Goal: Task Accomplishment & Management: Complete application form

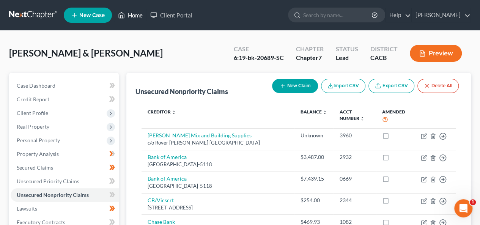
click at [132, 17] on link "Home" at bounding box center [130, 15] width 32 height 14
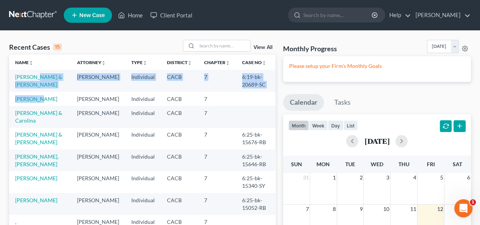
click at [34, 96] on tbody "[PERSON_NAME] & [PERSON_NAME] Individual CACB 7 6:19-bk-20689-SC [PERSON_NAME] …" at bounding box center [142, 218] width 266 height 296
click at [15, 106] on td "[PERSON_NAME]" at bounding box center [40, 99] width 62 height 14
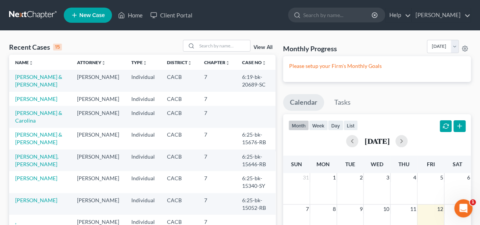
drag, startPoint x: 58, startPoint y: 109, endPoint x: 62, endPoint y: 94, distance: 15.1
click at [58, 106] on td "[PERSON_NAME]" at bounding box center [40, 99] width 62 height 14
click at [47, 99] on link "[PERSON_NAME]" at bounding box center [36, 99] width 42 height 6
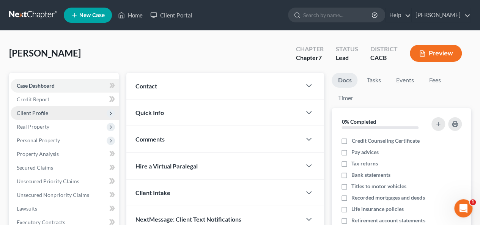
click at [37, 111] on span "Client Profile" at bounding box center [32, 113] width 31 height 6
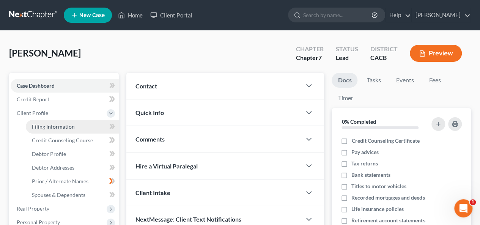
click at [52, 126] on span "Filing Information" at bounding box center [53, 126] width 43 height 6
select select "1"
select select "0"
select select "4"
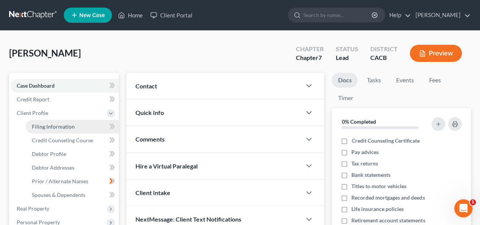
select select "1"
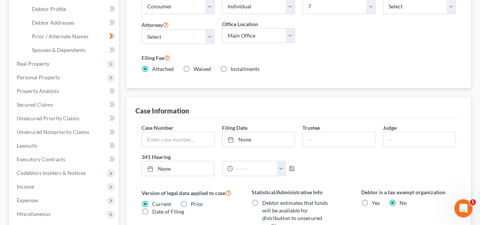
scroll to position [152, 0]
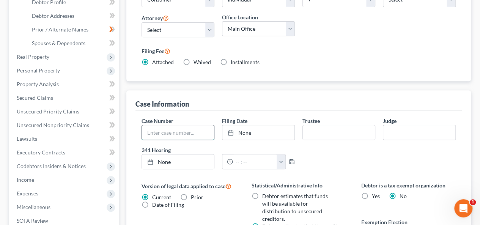
click at [144, 125] on input "text" at bounding box center [178, 132] width 72 height 14
type input "6:25-bk-16432-RB"
drag, startPoint x: 244, startPoint y: 112, endPoint x: 248, endPoint y: 110, distance: 4.4
click at [244, 125] on link "[DATE]" at bounding box center [258, 132] width 72 height 14
click at [308, 125] on input "text" at bounding box center [338, 132] width 72 height 14
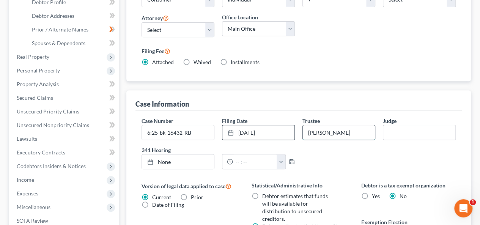
type input "[PERSON_NAME]"
drag, startPoint x: 384, startPoint y: 115, endPoint x: 387, endPoint y: 109, distance: 6.8
click at [387, 125] on input "text" at bounding box center [419, 132] width 72 height 14
type input "[PERSON_NAME] Bordeaux"
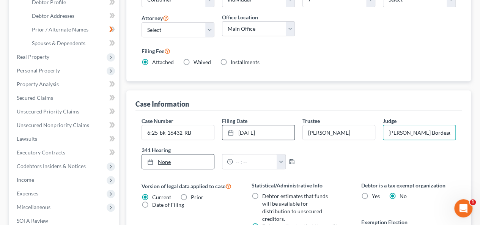
type input "[DATE]"
click at [166, 154] on link "None" at bounding box center [178, 161] width 72 height 14
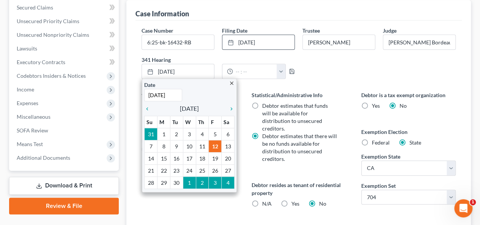
scroll to position [161, 0]
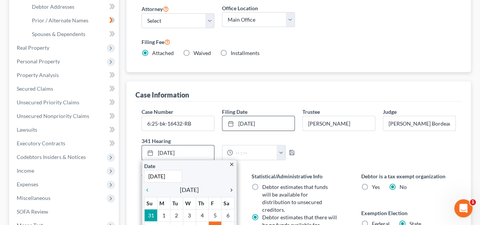
click at [231, 187] on icon "chevron_right" at bounding box center [229, 190] width 10 height 6
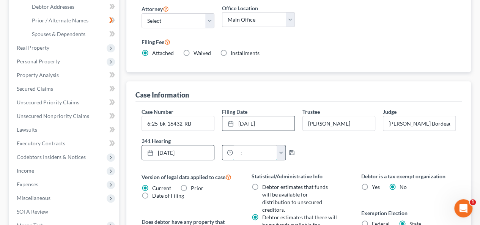
click at [237, 145] on input "text" at bounding box center [255, 152] width 44 height 14
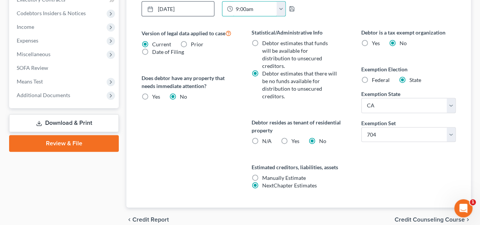
scroll to position [312, 0]
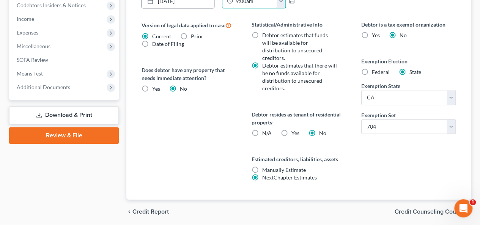
type input "9:00am"
click at [415, 208] on span "Credit Counseling Course" at bounding box center [429, 211] width 70 height 6
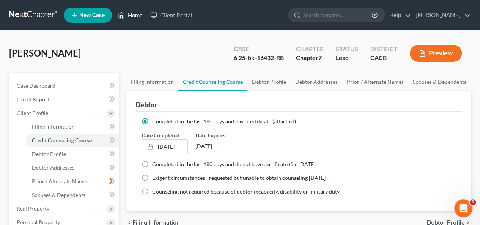
click at [141, 14] on link "Home" at bounding box center [130, 15] width 32 height 14
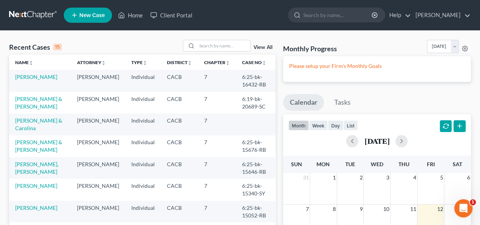
click at [41, 125] on td "[PERSON_NAME] & Carolina" at bounding box center [40, 124] width 62 height 22
click at [44, 119] on link "[PERSON_NAME] & Carolina" at bounding box center [38, 124] width 47 height 14
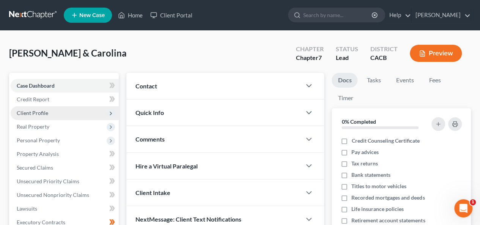
click at [38, 113] on span "Client Profile" at bounding box center [32, 113] width 31 height 6
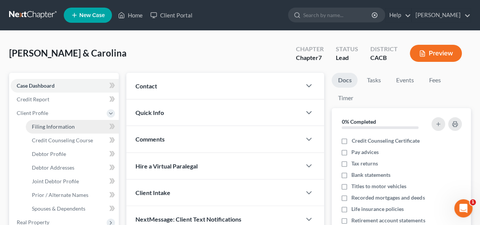
click at [60, 124] on span "Filing Information" at bounding box center [53, 126] width 43 height 6
select select "1"
select select "0"
select select "7"
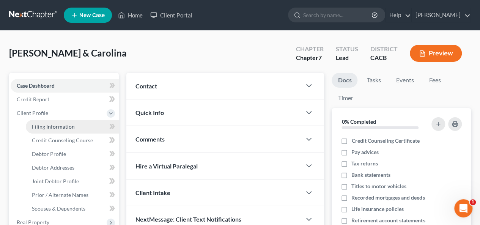
select select "0"
select select "4"
select select "0"
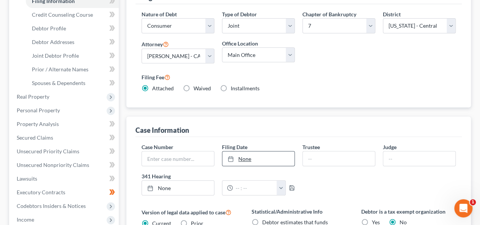
scroll to position [114, 0]
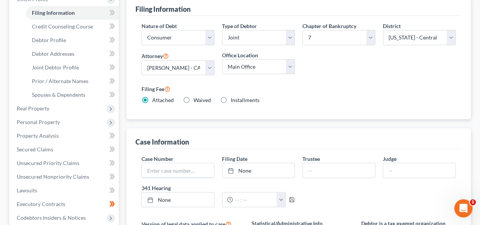
drag, startPoint x: 146, startPoint y: 169, endPoint x: 156, endPoint y: 157, distance: 15.0
click at [146, 169] on input "text" at bounding box center [178, 170] width 72 height 14
type input "6:25-bk-16501-SY"
click at [248, 170] on link "[DATE]" at bounding box center [258, 170] width 72 height 14
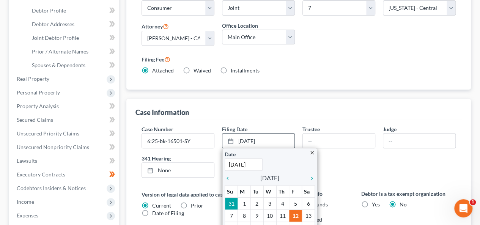
scroll to position [190, 0]
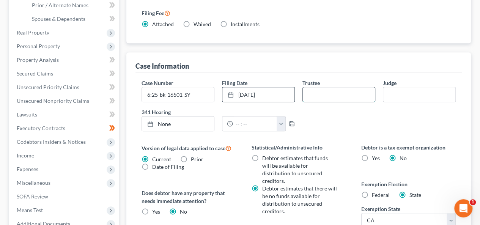
click at [306, 93] on input "text" at bounding box center [338, 94] width 72 height 14
type input "[PERSON_NAME]"
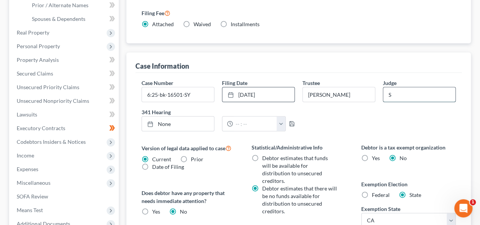
type input "[PERSON_NAME]"
click at [156, 117] on link "None" at bounding box center [178, 123] width 72 height 14
type input "[DATE]"
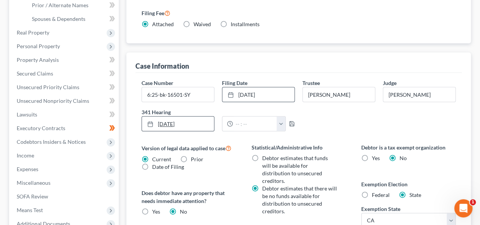
click at [163, 123] on link "[DATE]" at bounding box center [178, 123] width 72 height 14
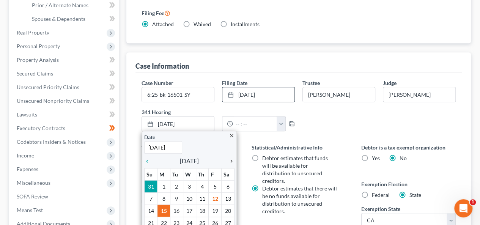
click at [232, 159] on icon "chevron_right" at bounding box center [229, 161] width 10 height 6
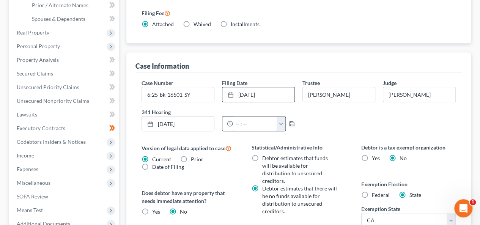
click at [233, 122] on input "text" at bounding box center [255, 123] width 44 height 14
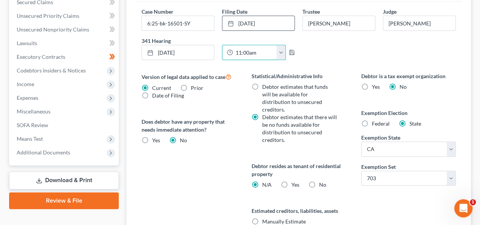
scroll to position [331, 0]
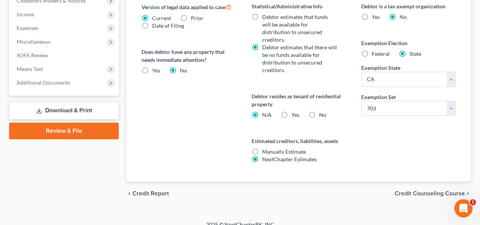
type input "11:00am"
click at [423, 190] on span "Credit Counseling Course" at bounding box center [429, 193] width 70 height 6
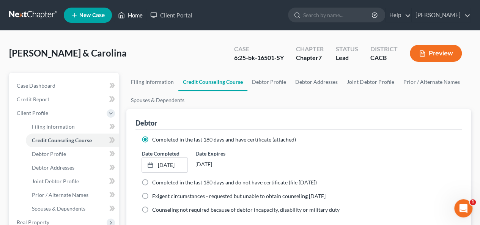
click at [132, 14] on link "Home" at bounding box center [130, 15] width 32 height 14
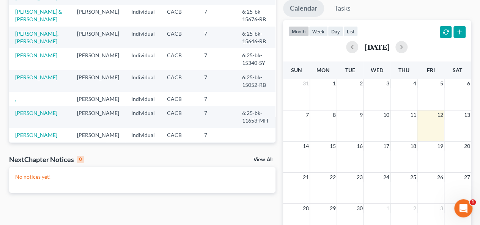
scroll to position [52, 0]
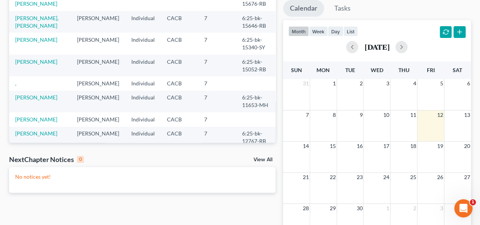
click at [14, 84] on td "," at bounding box center [40, 83] width 62 height 14
click at [24, 85] on td "," at bounding box center [40, 83] width 62 height 14
click at [25, 85] on td "," at bounding box center [40, 83] width 62 height 14
click at [16, 85] on link "," at bounding box center [15, 83] width 1 height 6
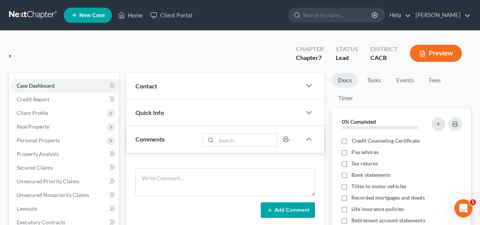
click at [11, 53] on span "," at bounding box center [10, 52] width 2 height 11
click at [10, 55] on span "," at bounding box center [10, 52] width 2 height 11
click at [16, 56] on div ", Upgraded Chapter Chapter 7 Status Lead District CACB Preview" at bounding box center [239, 56] width 461 height 33
click at [36, 113] on span "Client Profile" at bounding box center [32, 113] width 31 height 6
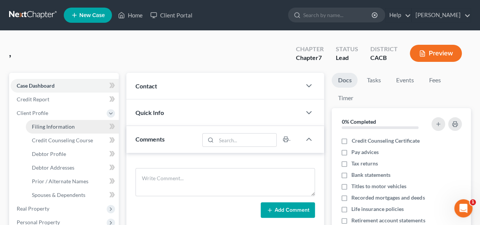
click at [42, 129] on span "Filing Information" at bounding box center [53, 126] width 43 height 6
select select "1"
select select "0"
select select "7"
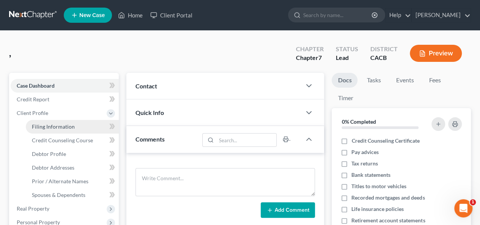
select select "0"
select select "4"
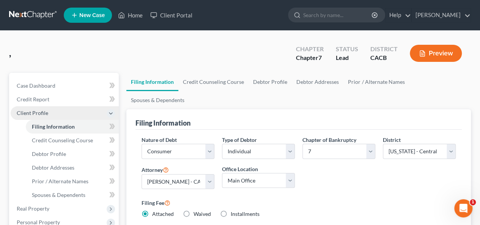
click at [47, 111] on span "Client Profile" at bounding box center [32, 113] width 31 height 6
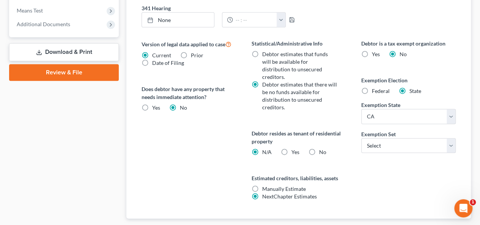
scroll to position [312, 0]
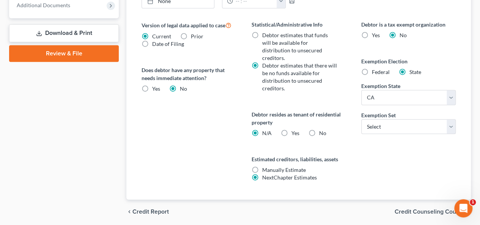
click at [146, 208] on span "Credit Report" at bounding box center [150, 211] width 36 height 6
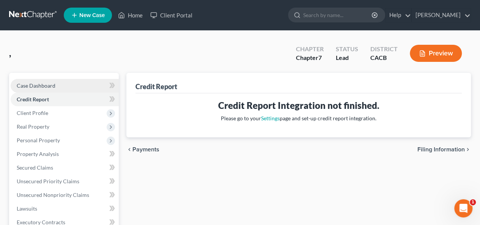
click at [53, 85] on span "Case Dashboard" at bounding box center [36, 85] width 39 height 6
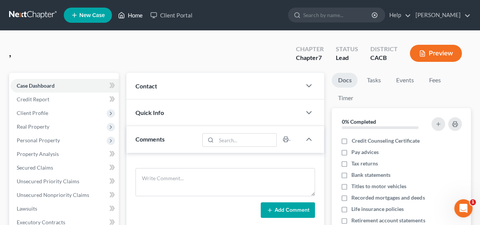
click at [137, 17] on link "Home" at bounding box center [130, 15] width 32 height 14
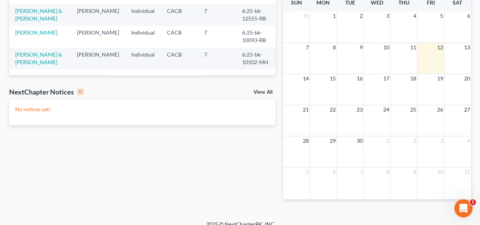
scroll to position [170, 0]
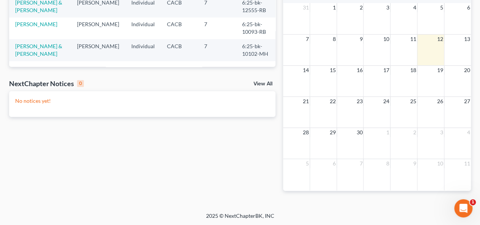
click at [260, 84] on link "View All" at bounding box center [262, 83] width 19 height 5
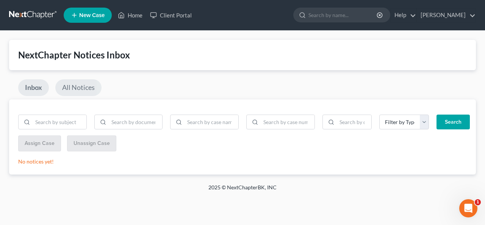
click at [86, 87] on link "All Notices" at bounding box center [78, 87] width 46 height 17
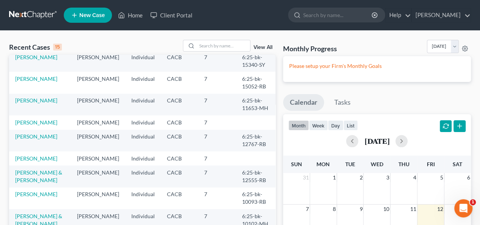
click at [258, 48] on link "View All" at bounding box center [262, 47] width 19 height 5
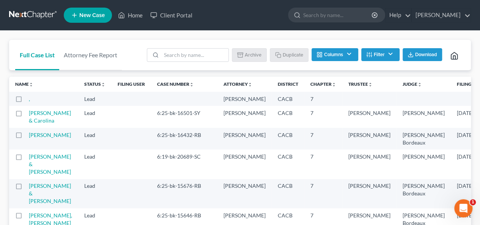
click at [92, 16] on span "New Case" at bounding box center [91, 16] width 25 height 6
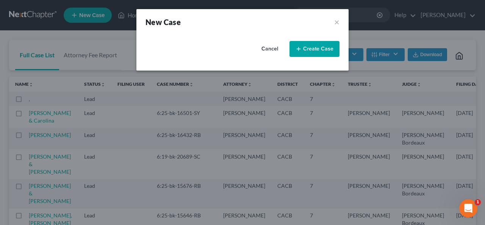
select select "7"
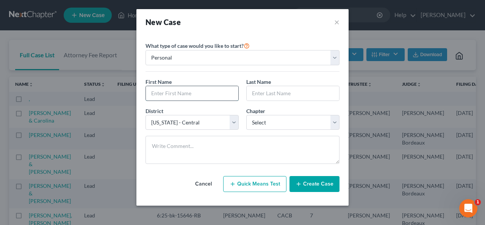
click at [149, 93] on input "text" at bounding box center [192, 93] width 92 height 14
type input "a"
type input "[PERSON_NAME]"
drag, startPoint x: 250, startPoint y: 95, endPoint x: 252, endPoint y: 90, distance: 5.4
click at [252, 91] on input "text" at bounding box center [293, 93] width 92 height 14
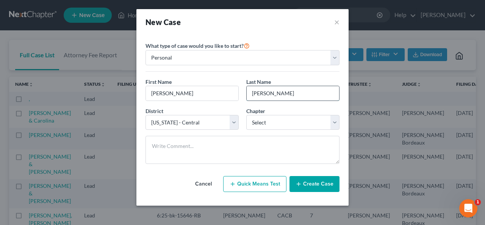
type input "[PERSON_NAME]"
click at [331, 132] on div "District * Select [US_STATE] - [GEOGRAPHIC_DATA] [US_STATE] - [GEOGRAPHIC_DATA]…" at bounding box center [243, 121] width 202 height 29
select select "0"
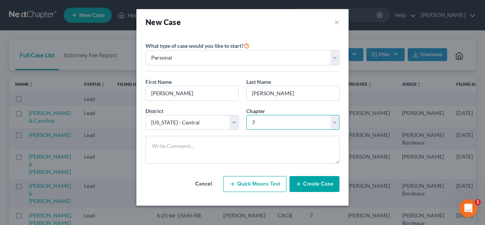
click at [246, 115] on select "Select 7 11 12 13" at bounding box center [292, 122] width 93 height 15
click at [304, 183] on button "Create Case" at bounding box center [315, 184] width 50 height 16
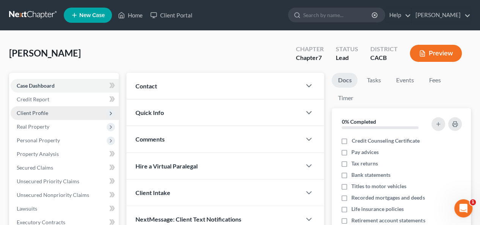
click at [40, 111] on span "Client Profile" at bounding box center [32, 113] width 31 height 6
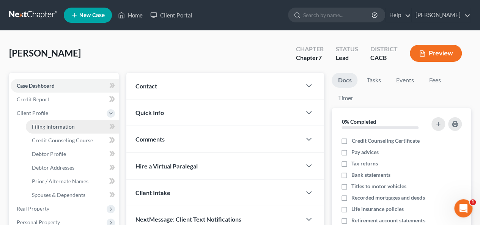
click at [52, 127] on span "Filing Information" at bounding box center [53, 126] width 43 height 6
select select "1"
select select "0"
select select "7"
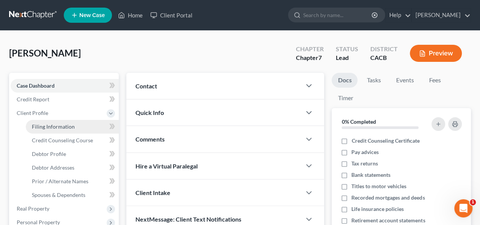
select select "0"
select select "4"
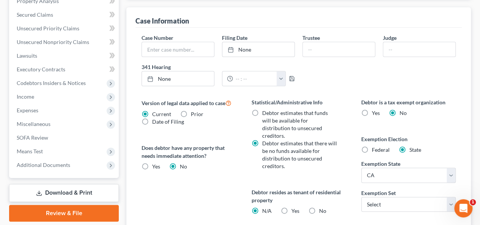
scroll to position [265, 0]
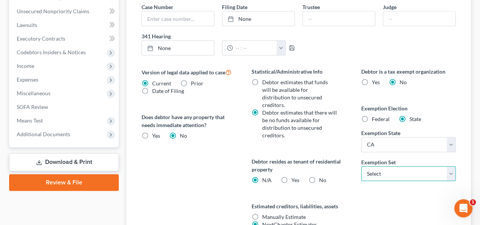
click at [451, 166] on select "Select 703 704" at bounding box center [408, 173] width 94 height 15
select select "1"
click at [361, 166] on select "Select 703 704" at bounding box center [408, 173] width 94 height 15
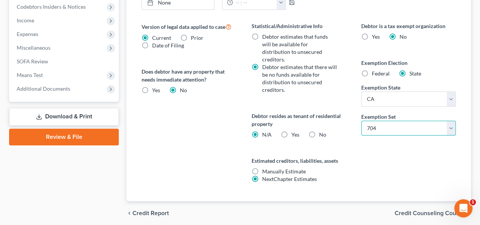
scroll to position [312, 0]
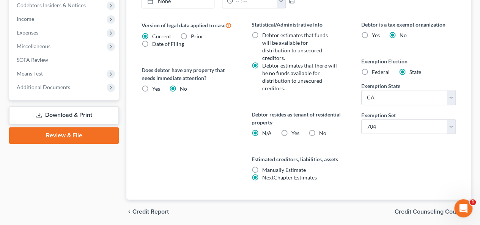
click at [411, 208] on span "Credit Counseling Course" at bounding box center [429, 211] width 70 height 6
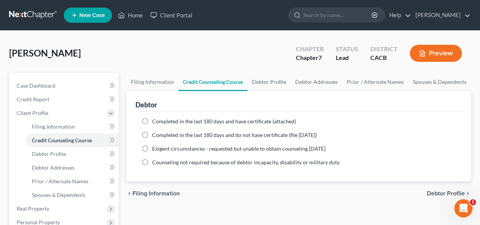
click at [152, 119] on label "Completed in the last 180 days and have certificate (attached)" at bounding box center [224, 122] width 144 height 8
click at [155, 119] on input "Completed in the last 180 days and have certificate (attached)" at bounding box center [157, 120] width 5 height 5
radio input "true"
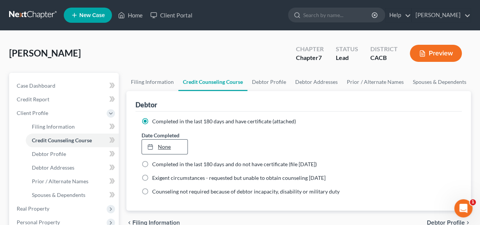
type input "[DATE]"
click at [150, 146] on line at bounding box center [150, 146] width 5 height 0
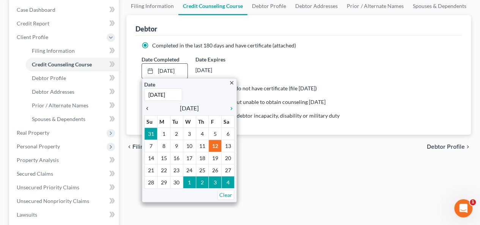
click at [148, 107] on icon "chevron_left" at bounding box center [149, 108] width 10 height 6
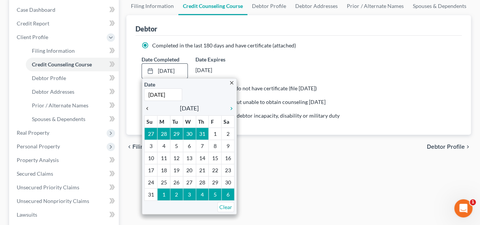
click at [148, 107] on icon "chevron_left" at bounding box center [149, 108] width 10 height 6
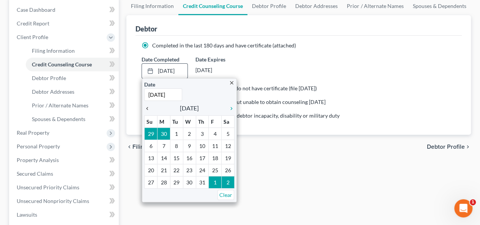
click at [148, 107] on icon "chevron_left" at bounding box center [149, 108] width 10 height 6
click at [231, 108] on icon "chevron_right" at bounding box center [229, 108] width 10 height 6
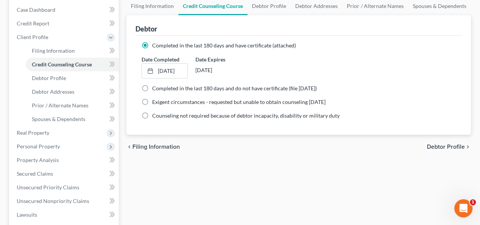
click at [434, 146] on span "Debtor Profile" at bounding box center [445, 147] width 38 height 6
select select "0"
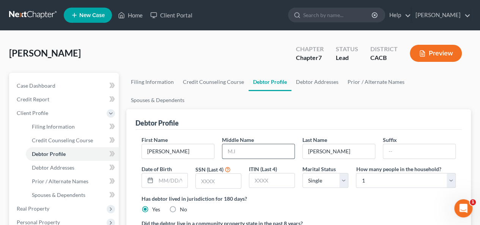
click at [225, 144] on input "text" at bounding box center [258, 151] width 72 height 14
type input "H"
drag, startPoint x: 178, startPoint y: 161, endPoint x: 182, endPoint y: 157, distance: 5.1
click at [179, 173] on input "03/01/" at bounding box center [171, 180] width 31 height 14
click at [173, 173] on input "03/01/" at bounding box center [171, 180] width 31 height 14
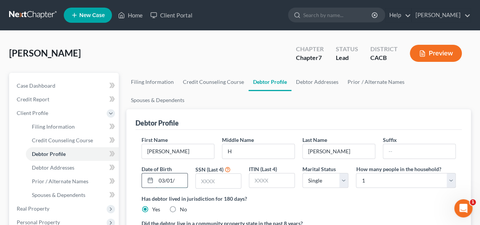
drag, startPoint x: 173, startPoint y: 162, endPoint x: 178, endPoint y: 157, distance: 7.0
click at [173, 173] on input "03/01/" at bounding box center [171, 180] width 31 height 14
click at [176, 173] on input "03/01/" at bounding box center [171, 180] width 31 height 14
type input "03/01/"
click at [151, 177] on icon at bounding box center [150, 180] width 6 height 6
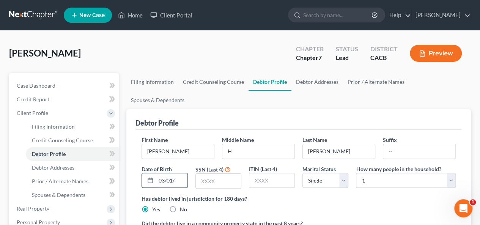
click at [151, 177] on icon at bounding box center [150, 180] width 6 height 6
click at [149, 177] on icon at bounding box center [150, 180] width 6 height 6
drag, startPoint x: 177, startPoint y: 162, endPoint x: 102, endPoint y: 145, distance: 77.3
click at [144, 165] on div "Date of Birth 03/01/" at bounding box center [164, 177] width 53 height 24
click at [152, 177] on icon at bounding box center [150, 180] width 6 height 6
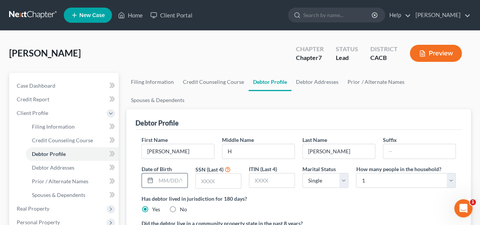
click at [150, 177] on icon at bounding box center [150, 180] width 6 height 6
click at [149, 177] on icon at bounding box center [150, 180] width 6 height 6
click at [158, 173] on input "text" at bounding box center [171, 180] width 31 height 14
type input "[DATE]"
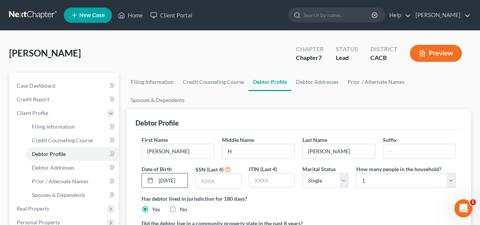
click at [155, 173] on div "[DATE]" at bounding box center [164, 180] width 46 height 15
drag, startPoint x: 157, startPoint y: 160, endPoint x: 197, endPoint y: 154, distance: 40.5
click at [215, 160] on div "First Name [PERSON_NAME] Middle Name H Last Name [PERSON_NAME] Suffix Date of B…" at bounding box center [298, 165] width 321 height 59
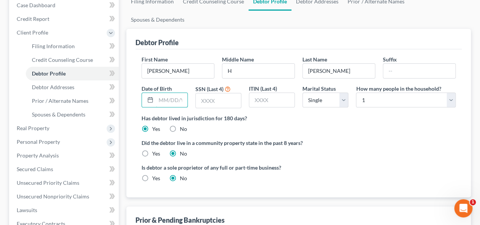
scroll to position [8, 0]
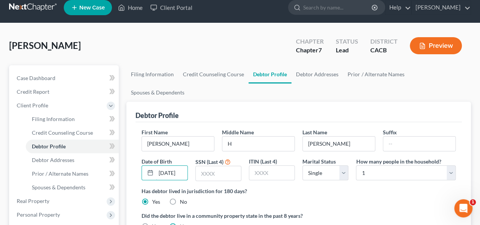
type input "[DATE]"
type input "-"
type input "5101"
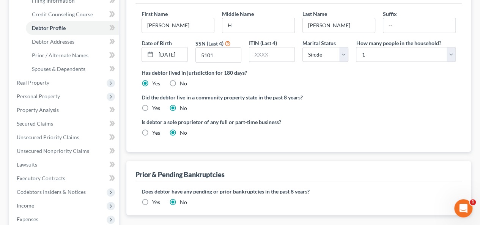
click at [440, 224] on span "Debtor Addresses" at bounding box center [439, 227] width 49 height 6
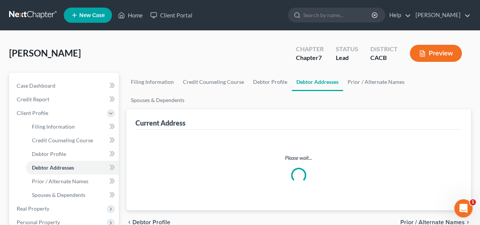
select select "0"
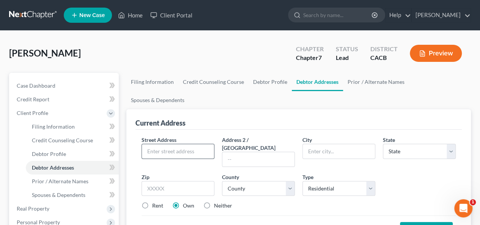
drag, startPoint x: 139, startPoint y: 131, endPoint x: 142, endPoint y: 127, distance: 4.3
click at [142, 136] on div "Street Address *" at bounding box center [178, 151] width 80 height 31
click at [146, 144] on input "text" at bounding box center [178, 151] width 72 height 14
click at [132, 136] on div "Current Address Street Address * Address 2 / [GEOGRAPHIC_DATA] * State * State …" at bounding box center [298, 178] width 344 height 138
click at [188, 109] on div "Current Address" at bounding box center [298, 119] width 326 height 20
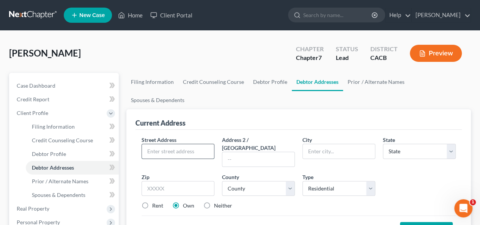
click at [147, 144] on input "text" at bounding box center [178, 151] width 72 height 14
type input "73781 White Sand Dr"
type input "Thousand Palms"
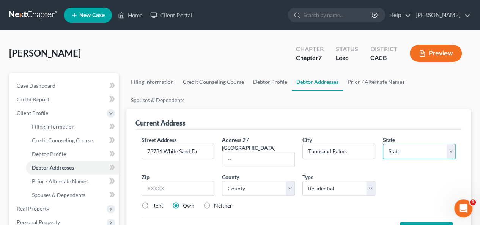
click at [451, 144] on select "State [US_STATE] AK AR AZ CA CO CT DE DC [GEOGRAPHIC_DATA] [GEOGRAPHIC_DATA] GU…" at bounding box center [418, 151] width 73 height 15
select select "4"
click at [382, 144] on select "State [US_STATE] AK AR AZ CA CO CT DE DC [GEOGRAPHIC_DATA] [GEOGRAPHIC_DATA] GU…" at bounding box center [418, 151] width 73 height 15
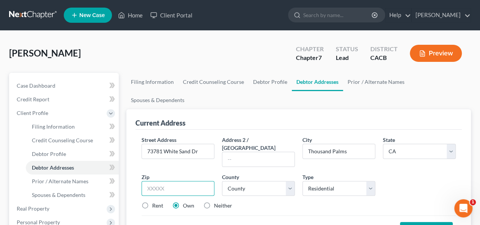
click at [149, 181] on input "text" at bounding box center [177, 188] width 73 height 15
type input "92276"
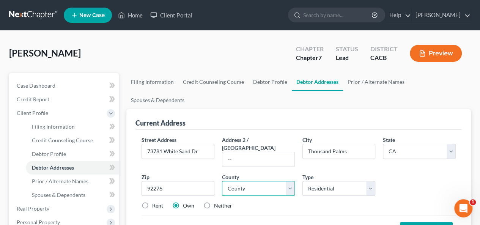
click at [264, 181] on select "County [GEOGRAPHIC_DATA] [GEOGRAPHIC_DATA] [GEOGRAPHIC_DATA] [GEOGRAPHIC_DATA] …" at bounding box center [258, 188] width 73 height 15
select select "32"
click at [222, 181] on select "County [GEOGRAPHIC_DATA] [GEOGRAPHIC_DATA] [GEOGRAPHIC_DATA] [GEOGRAPHIC_DATA] …" at bounding box center [258, 188] width 73 height 15
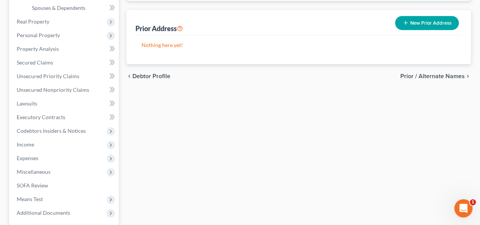
scroll to position [190, 0]
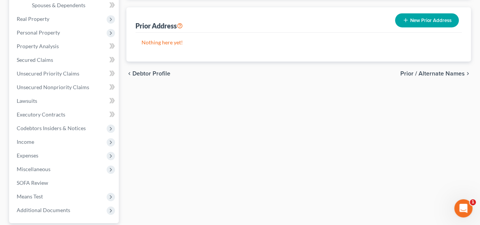
click at [421, 71] on span "Prior / Alternate Names" at bounding box center [432, 74] width 64 height 6
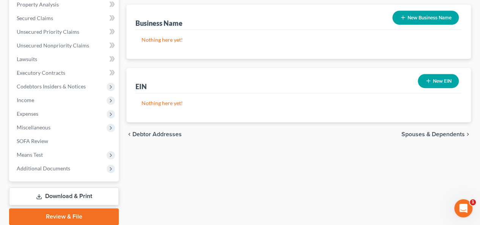
scroll to position [259, 0]
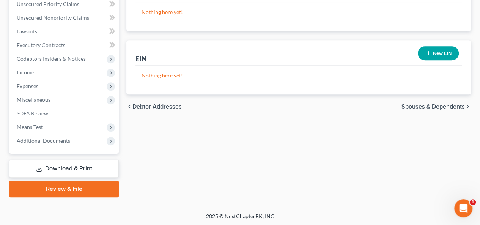
click at [415, 103] on span "Spouses & Dependents" at bounding box center [432, 106] width 63 height 6
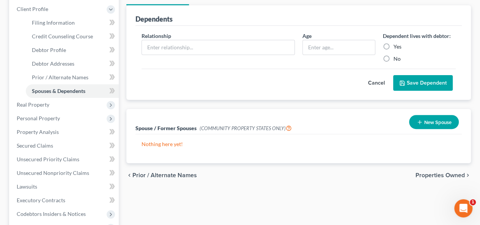
scroll to position [114, 0]
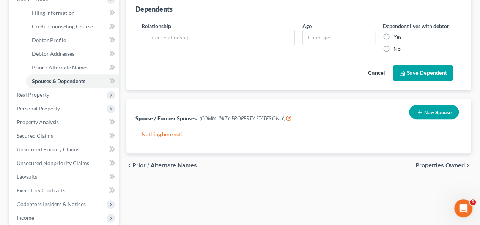
click at [433, 162] on span "Properties Owned" at bounding box center [439, 165] width 49 height 6
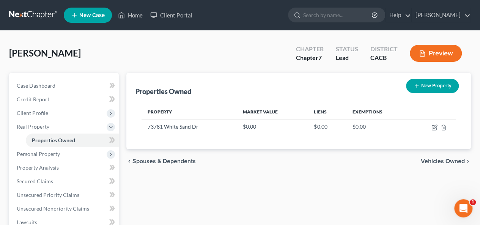
click at [433, 158] on span "Vehicles Owned" at bounding box center [442, 161] width 44 height 6
